Goal: Use online tool/utility: Use online tool/utility

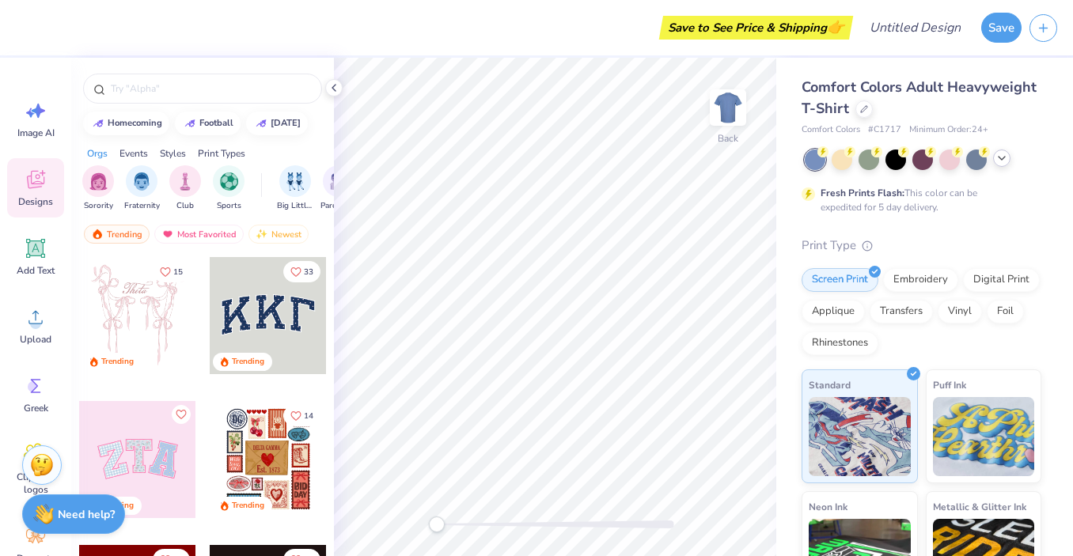
click at [1003, 162] on icon at bounding box center [1002, 158] width 13 height 13
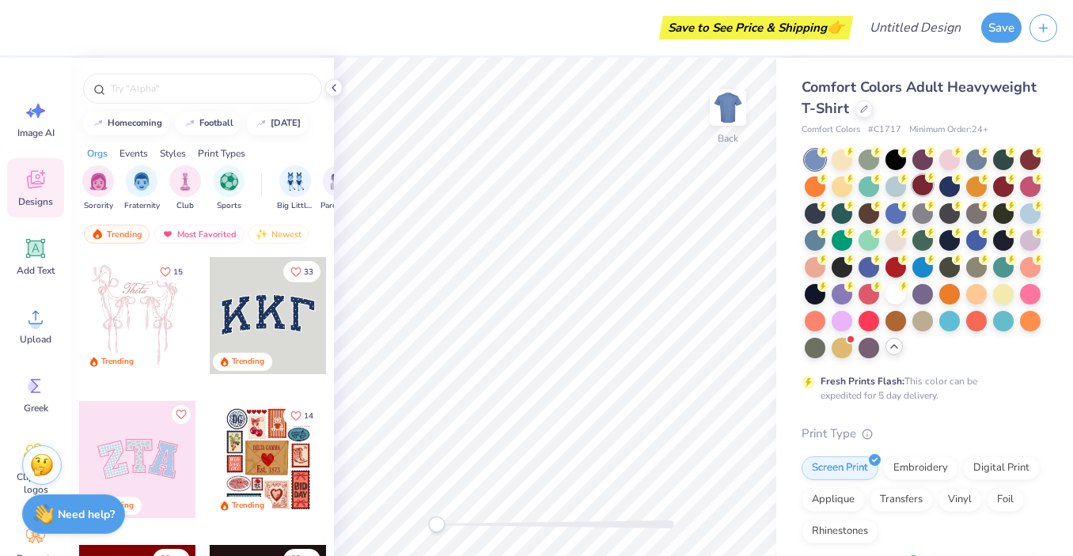
click at [933, 176] on div at bounding box center [923, 185] width 21 height 21
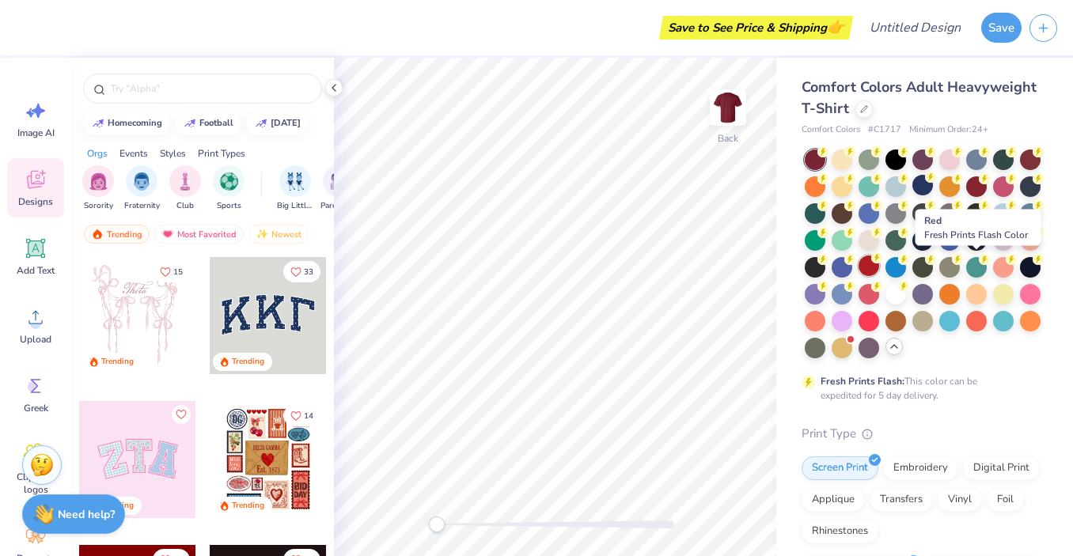
click at [879, 268] on div at bounding box center [869, 266] width 21 height 21
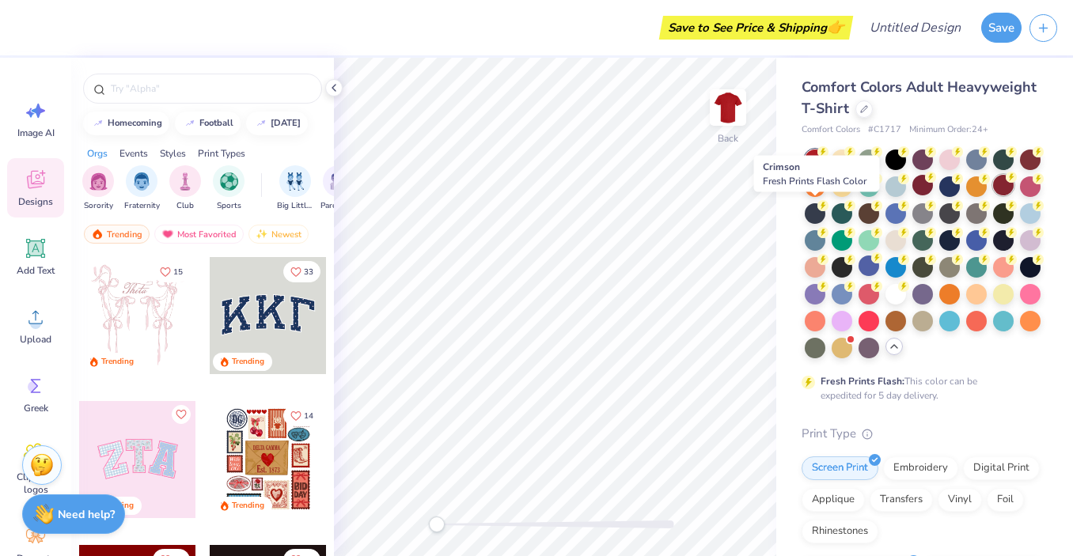
click at [993, 195] on div at bounding box center [1003, 185] width 21 height 21
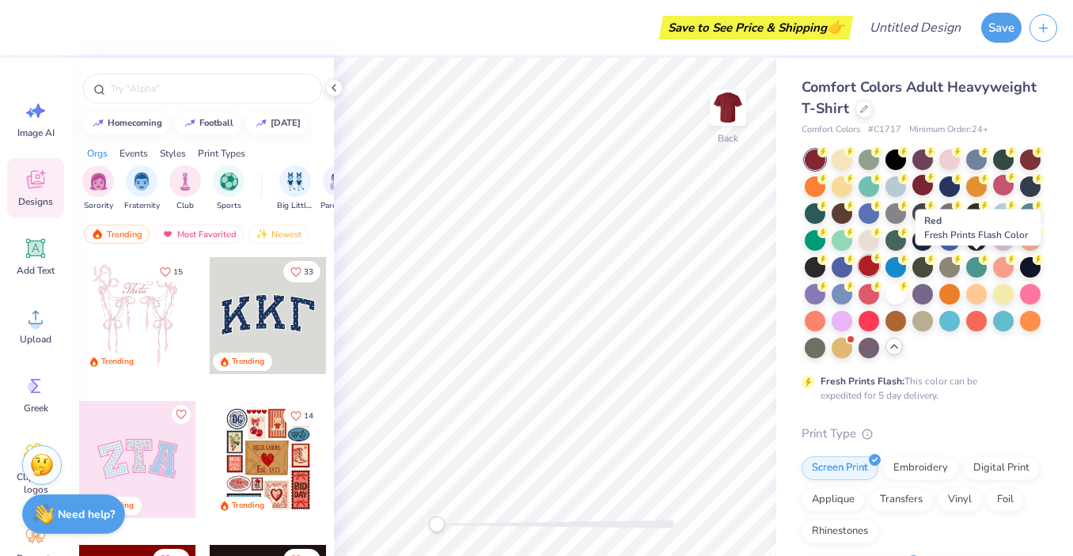
click at [879, 269] on div at bounding box center [869, 266] width 21 height 21
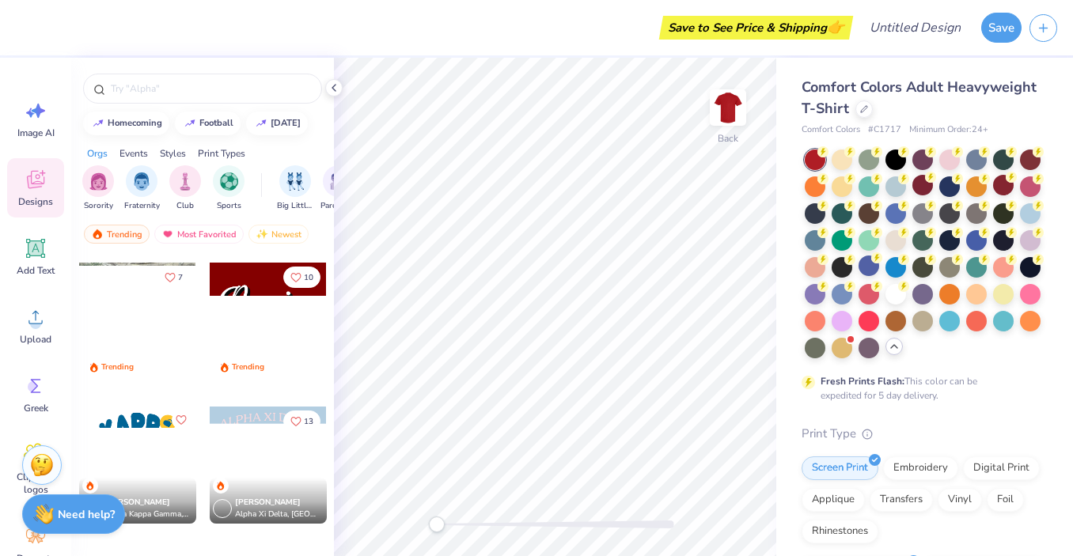
scroll to position [1716, 0]
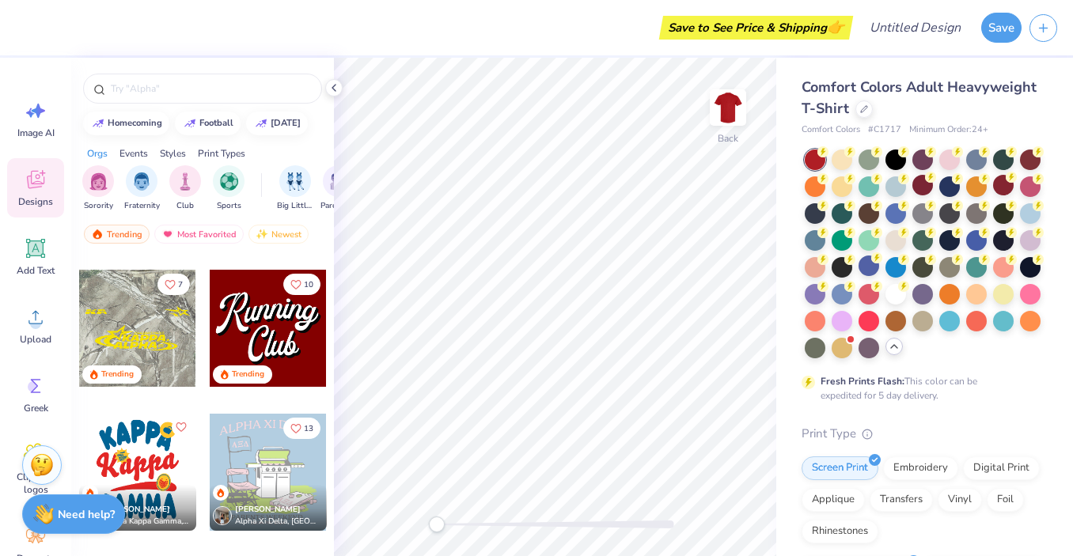
click at [256, 334] on div at bounding box center [268, 328] width 117 height 117
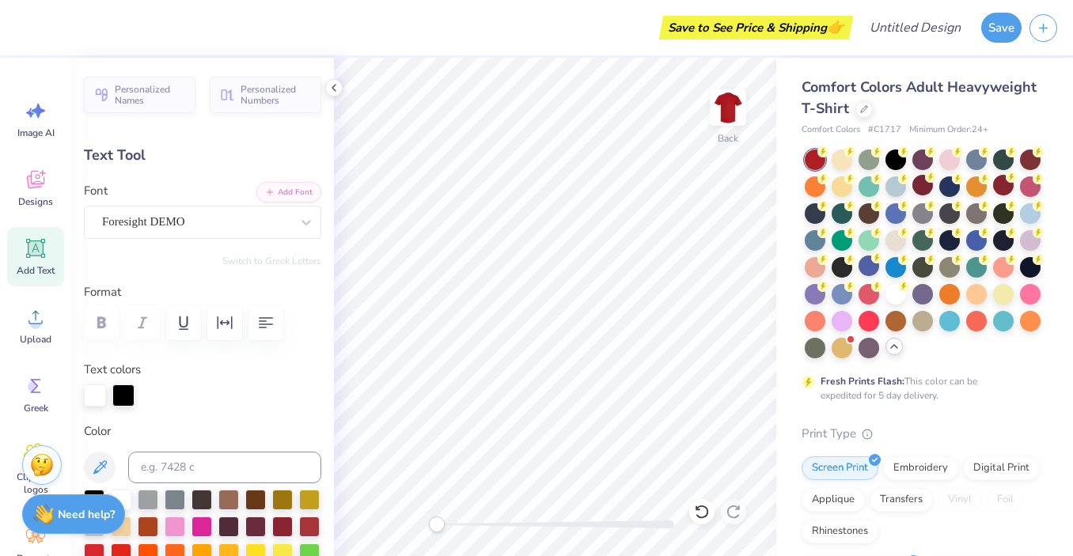
scroll to position [13, 2]
type textarea "s"
type textarea "STAT100 AMP"
type input "4.53"
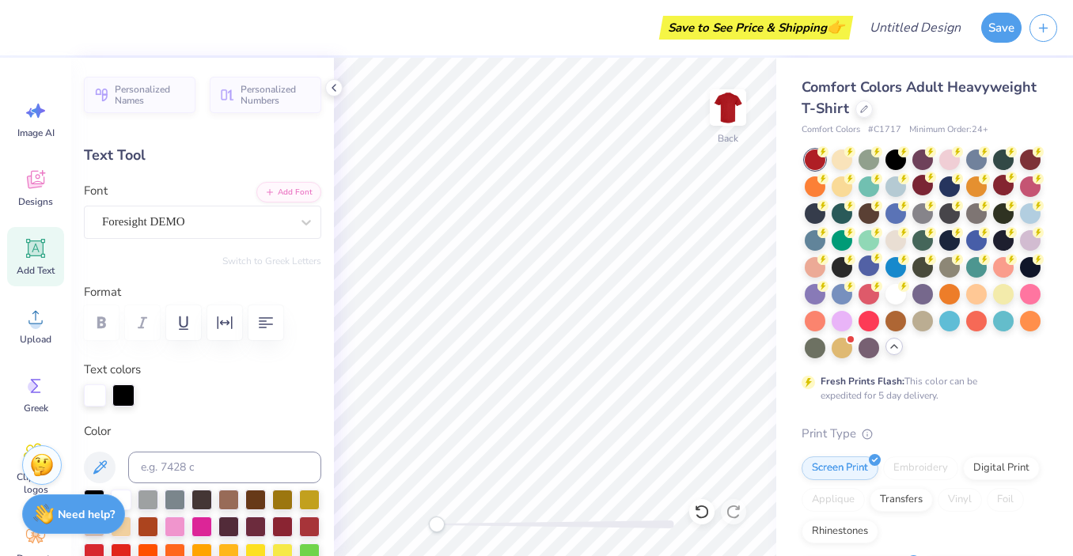
type input "3.39"
type input "5.82"
type textarea "C"
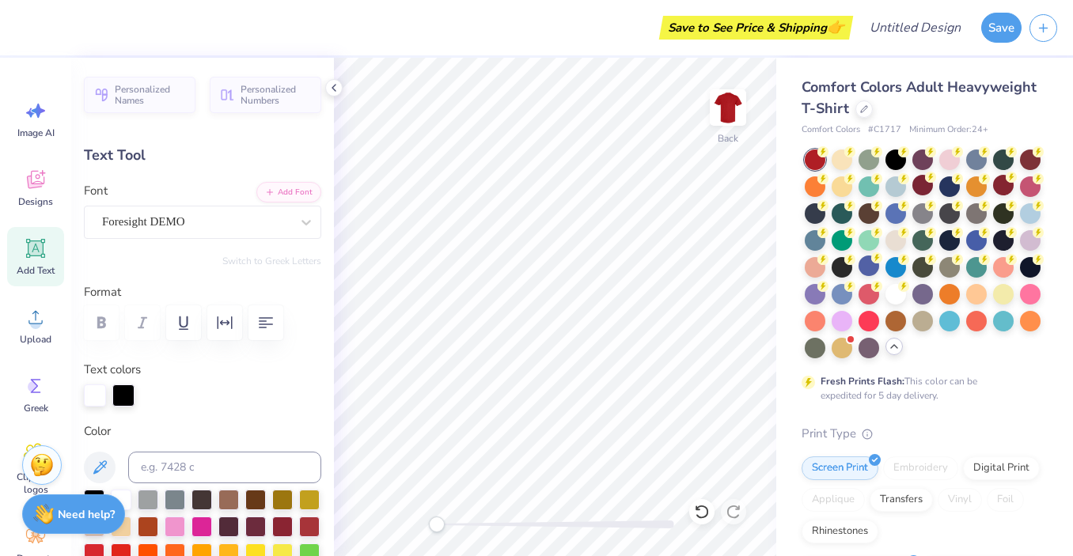
type textarea "Fall 2025"
type input "0.0"
type input "14.17"
type input "3.87"
type input "3.38"
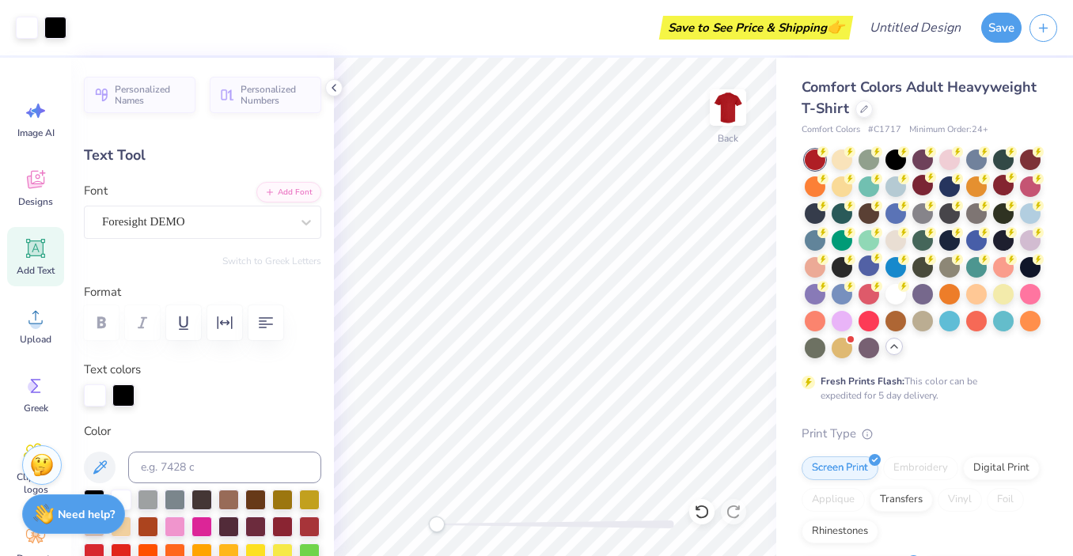
type input "-5.8"
type input "11.18"
type input "4.08"
type input "5.93"
type input "0.0"
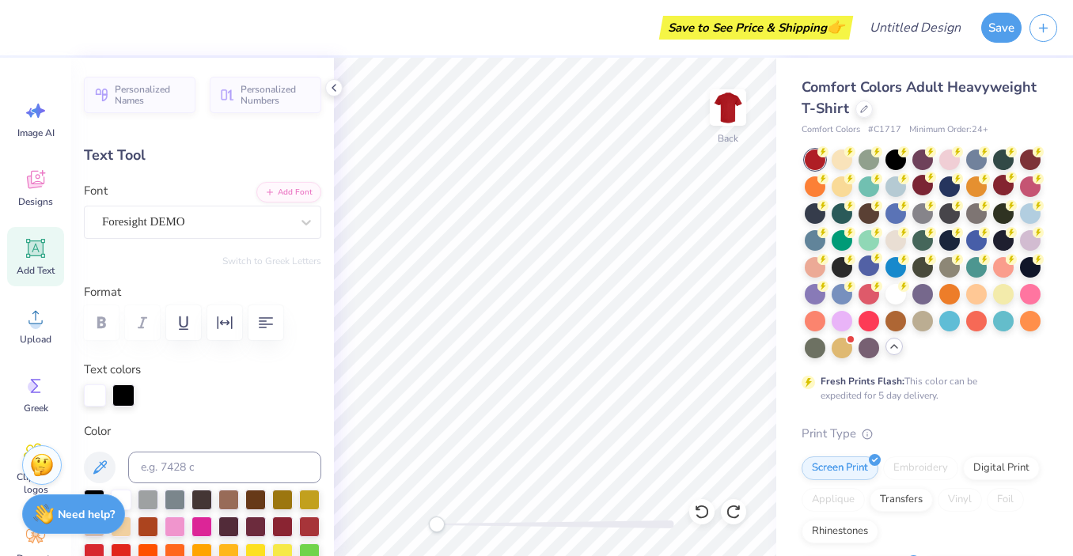
type input "5.93"
type input "-5.8"
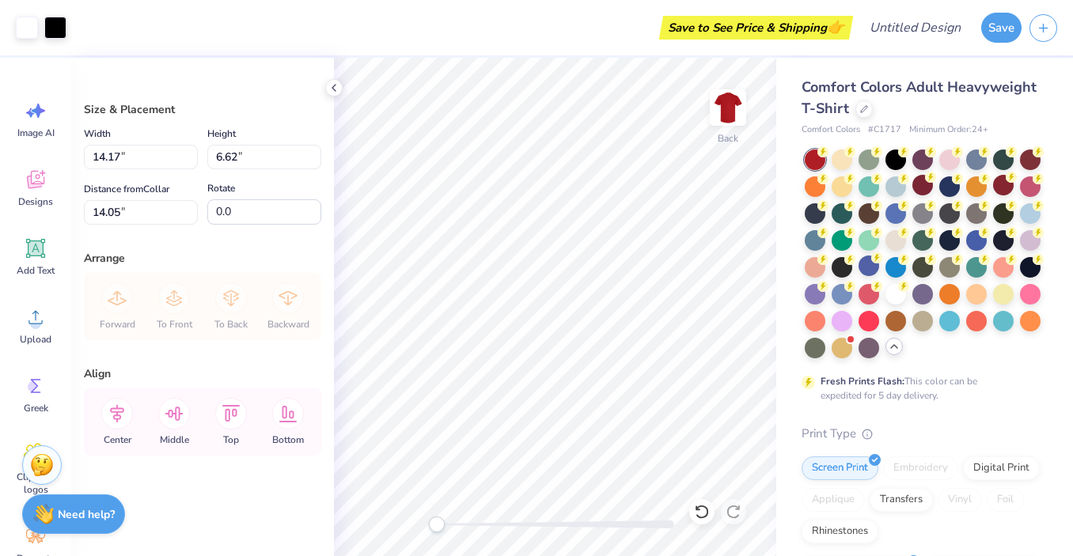
type input "2.74"
type input "12.35"
type input "5.77"
type input "1.98"
type input "10.36"
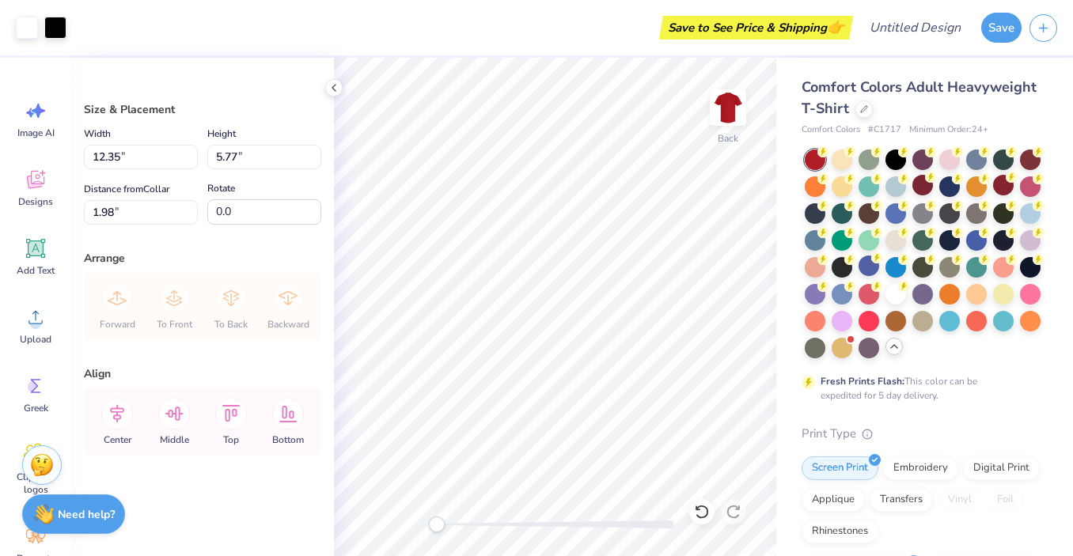
type input "4.84"
type input "7.15"
type input "6.90"
type input "3.23"
type input "6.99"
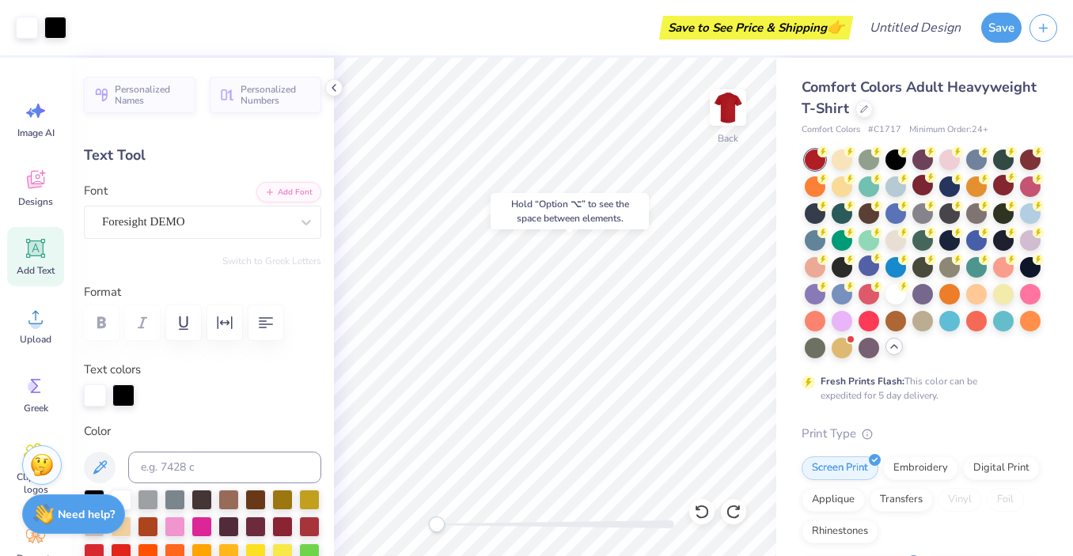
type input "0.0"
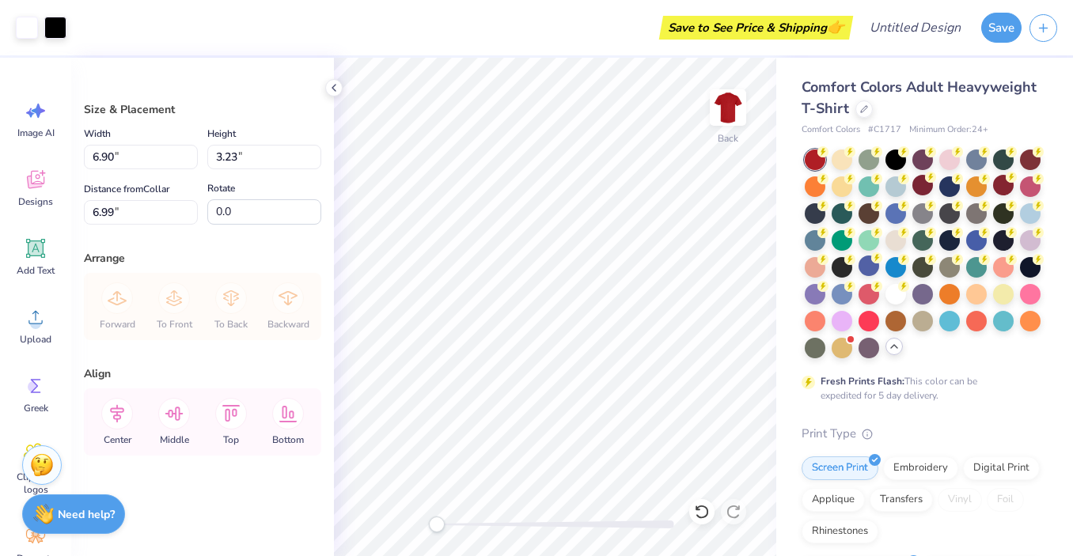
type input "7.08"
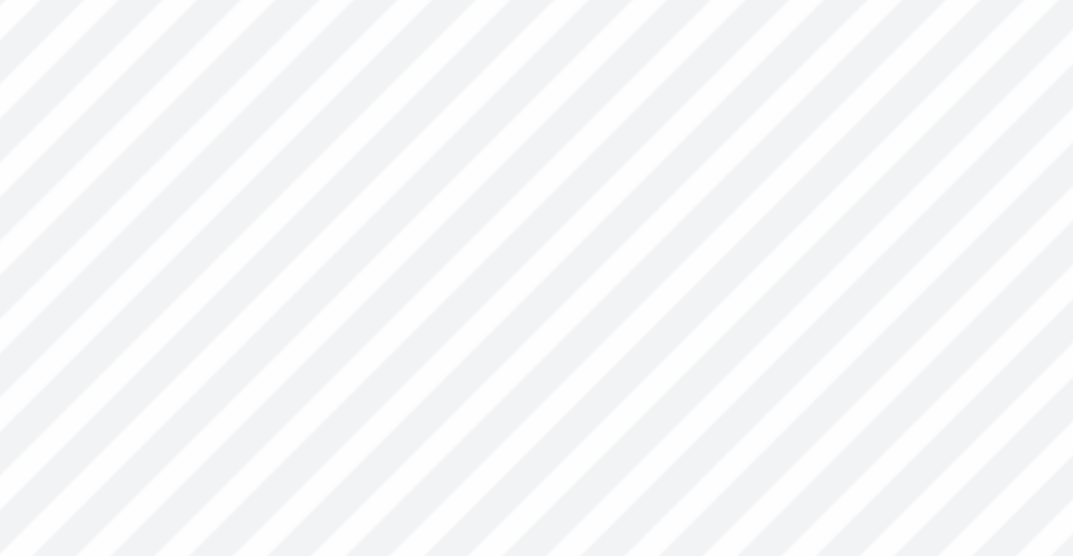
scroll to position [13, 4]
type textarea "Fall '25"
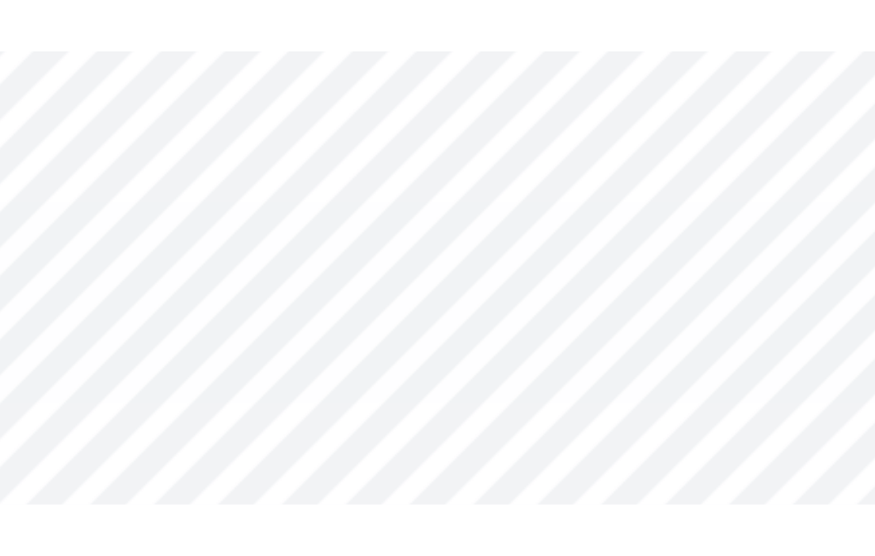
scroll to position [13, 3]
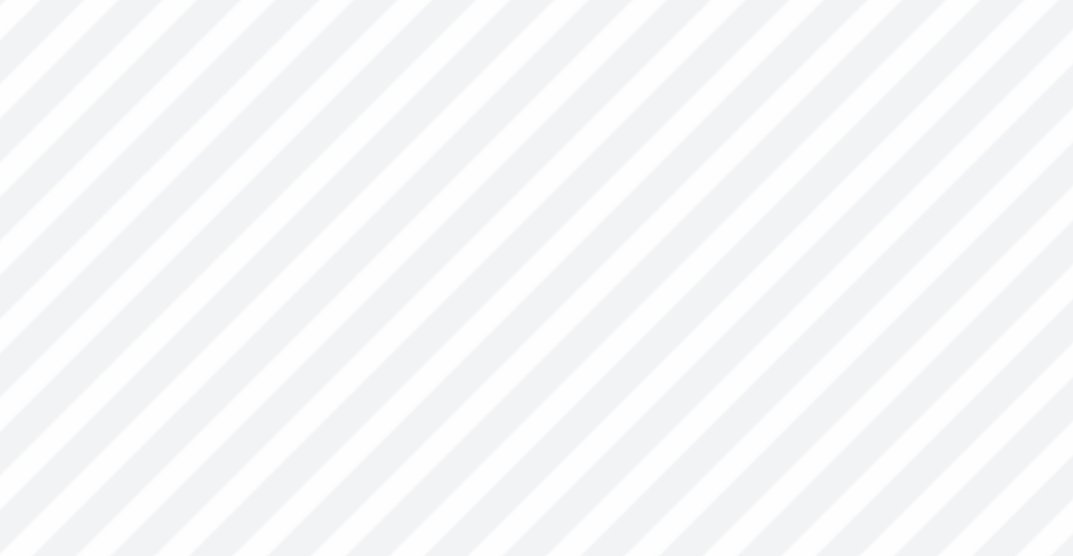
type input "0.0"
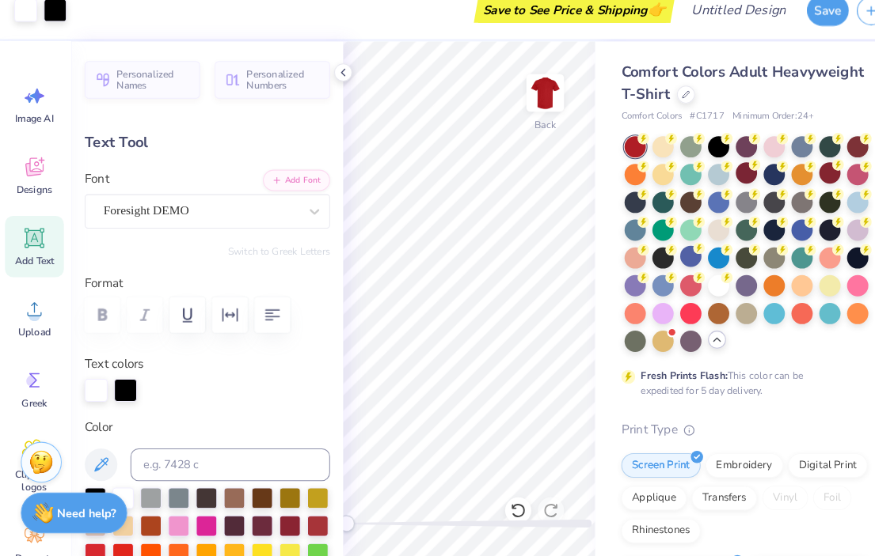
scroll to position [0, 0]
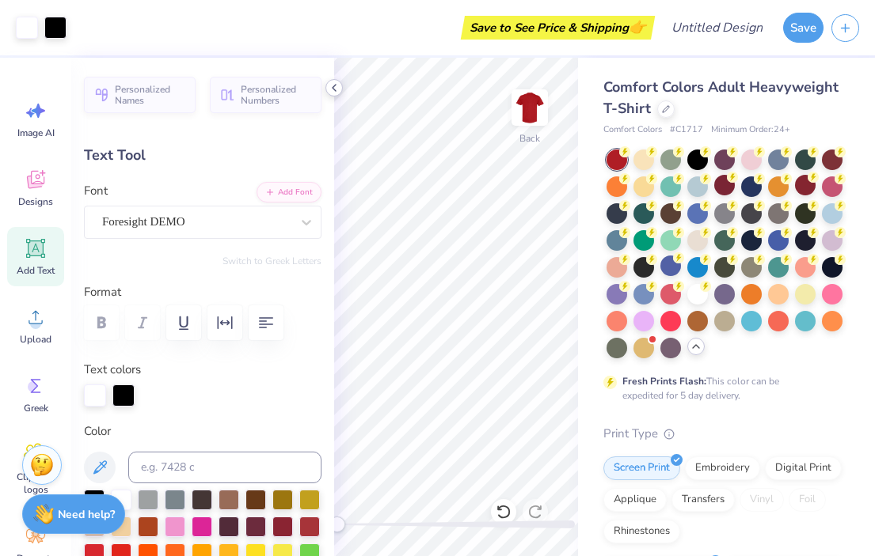
click at [329, 85] on icon at bounding box center [334, 88] width 13 height 13
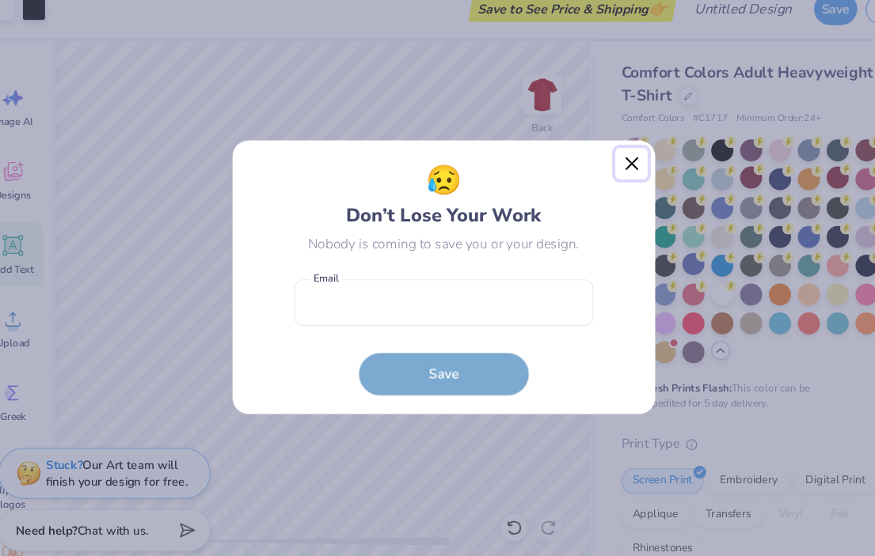
click at [620, 173] on button "Close" at bounding box center [613, 172] width 30 height 30
